Goal: Task Accomplishment & Management: Use online tool/utility

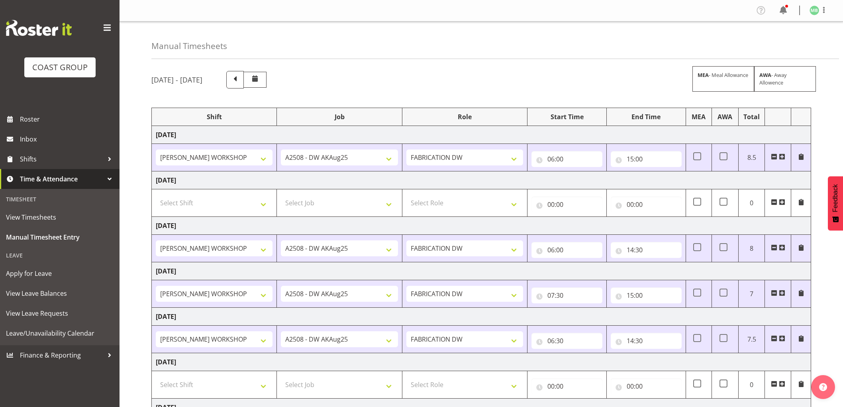
select select "16481"
select select "9464"
select select "16481"
select select "9464"
select select "16481"
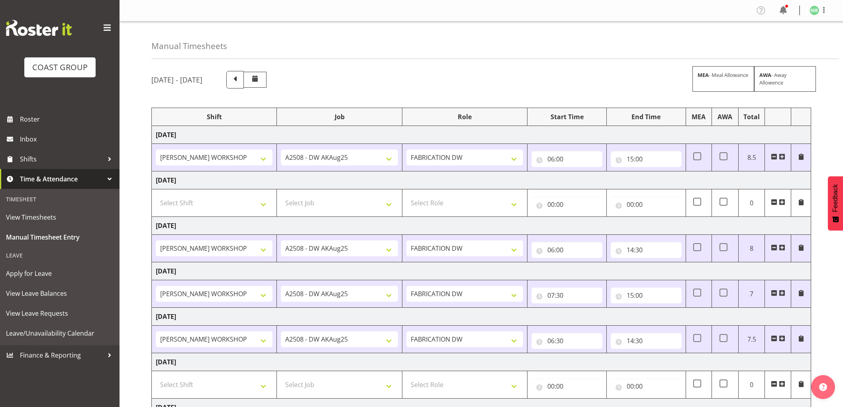
select select "9464"
select select "16481"
select select "9464"
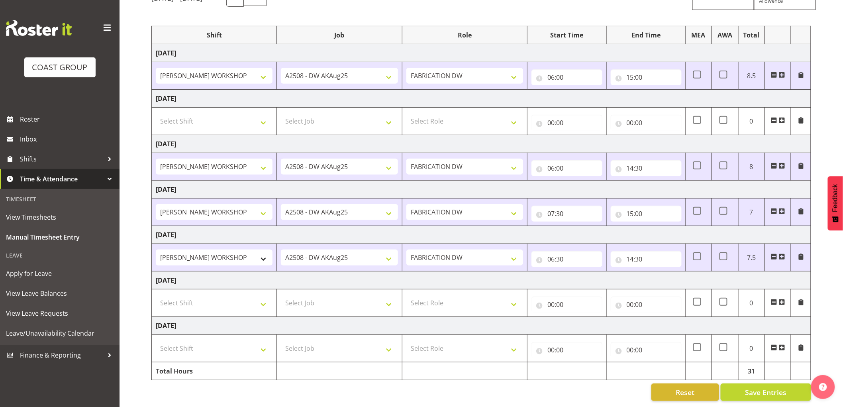
scroll to position [89, 0]
click at [739, 387] on button "Save Entries" at bounding box center [766, 392] width 90 height 18
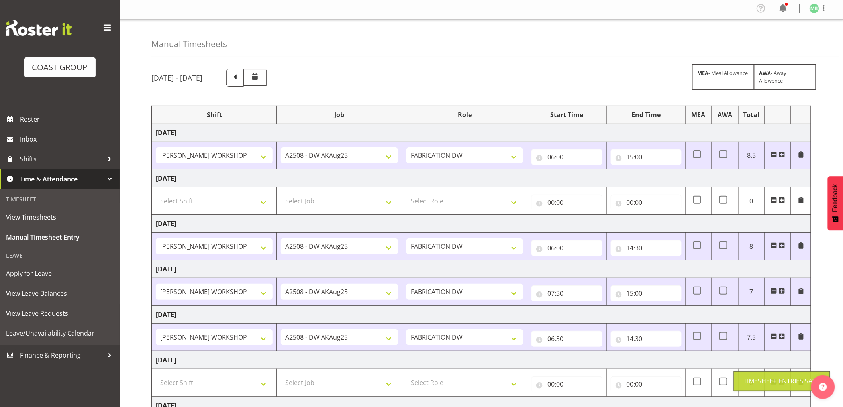
scroll to position [0, 0]
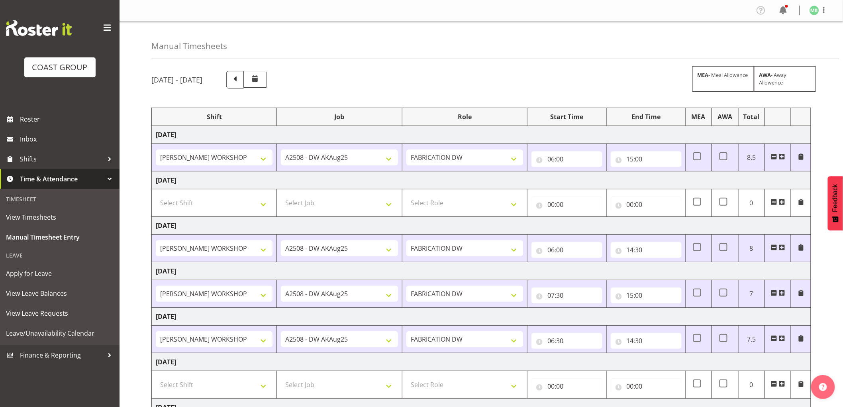
click at [814, 17] on div "Profile Log Out" at bounding box center [480, 11] width 723 height 22
click at [813, 6] on img at bounding box center [814, 11] width 10 height 10
click at [785, 41] on link "Log Out" at bounding box center [790, 42] width 76 height 14
